Goal: Find specific page/section: Find specific page/section

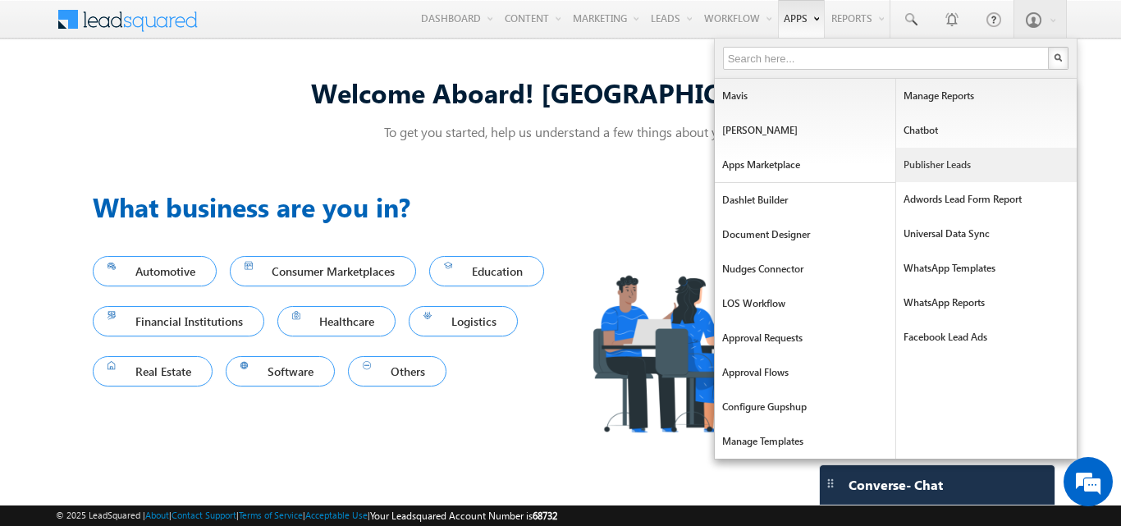
click at [927, 155] on link "Publisher Leads" at bounding box center [986, 165] width 181 height 34
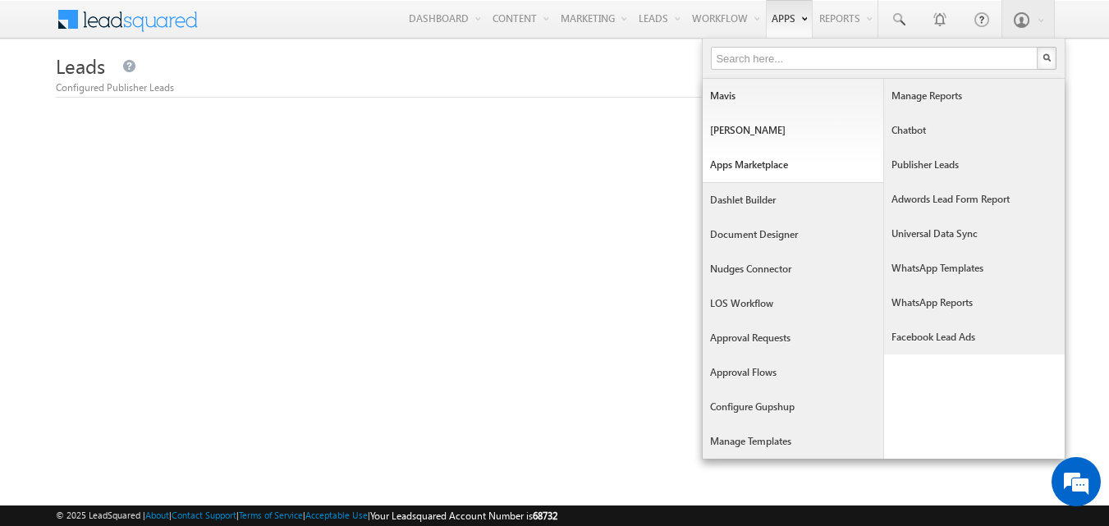
click at [912, 165] on link "Publisher Leads" at bounding box center [974, 165] width 181 height 34
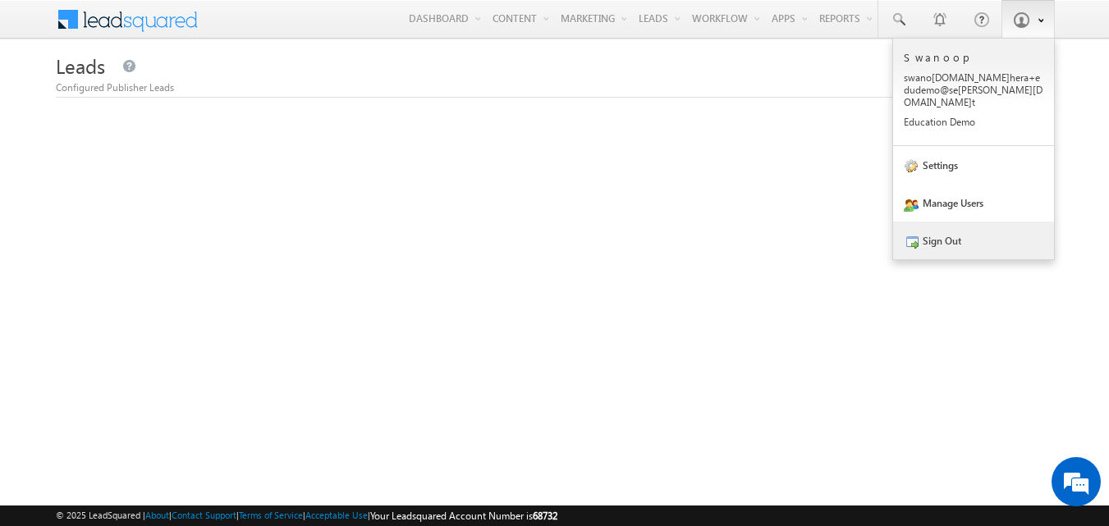
click at [968, 231] on link "Sign Out" at bounding box center [973, 241] width 161 height 38
